Goal: Task Accomplishment & Management: Use online tool/utility

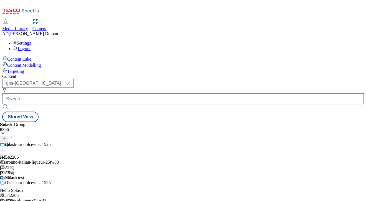
select select "ghs-[GEOGRAPHIC_DATA]"
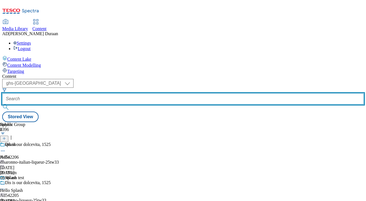
click at [132, 93] on input "text" at bounding box center [182, 98] width 361 height 11
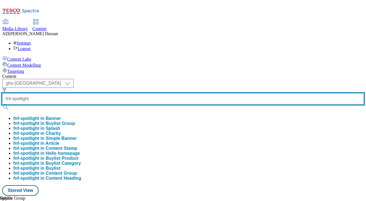
type input "fnf-spotlight"
click at [2, 104] on button "submit" at bounding box center [6, 107] width 8 height 6
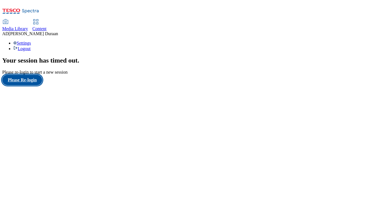
click at [25, 85] on button "Please Re-login" at bounding box center [22, 80] width 40 height 11
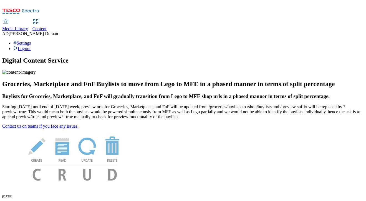
click at [47, 26] on span "Content" at bounding box center [39, 28] width 14 height 5
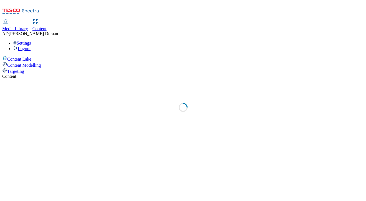
select select "ghs-[GEOGRAPHIC_DATA]"
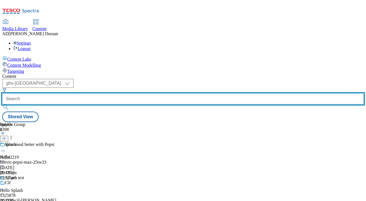
click at [129, 93] on input "text" at bounding box center [182, 98] width 361 height 11
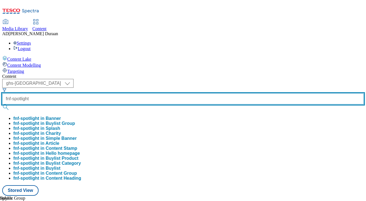
type input "fnf-spotlight"
click at [2, 104] on button "submit" at bounding box center [6, 107] width 8 height 6
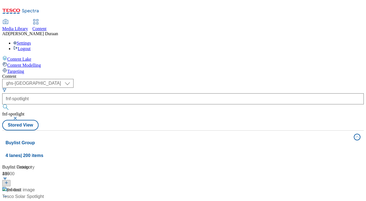
scroll to position [411, 0]
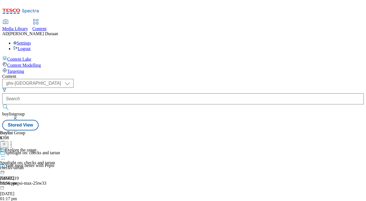
click at [55, 148] on div "Explore the range Spotlight on: checks and tartan checks-tartan 24 Sept 2025 03…" at bounding box center [27, 167] width 55 height 38
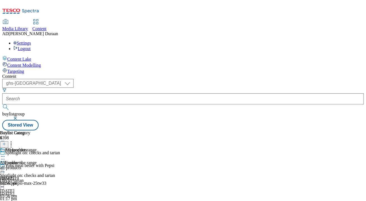
click at [6, 167] on icon at bounding box center [3, 170] width 6 height 6
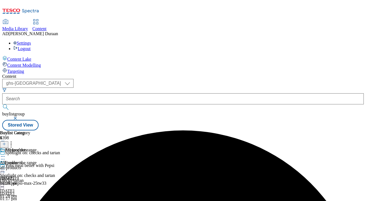
click at [6, 167] on icon at bounding box center [3, 170] width 6 height 6
